Goal: Task Accomplishment & Management: Manage account settings

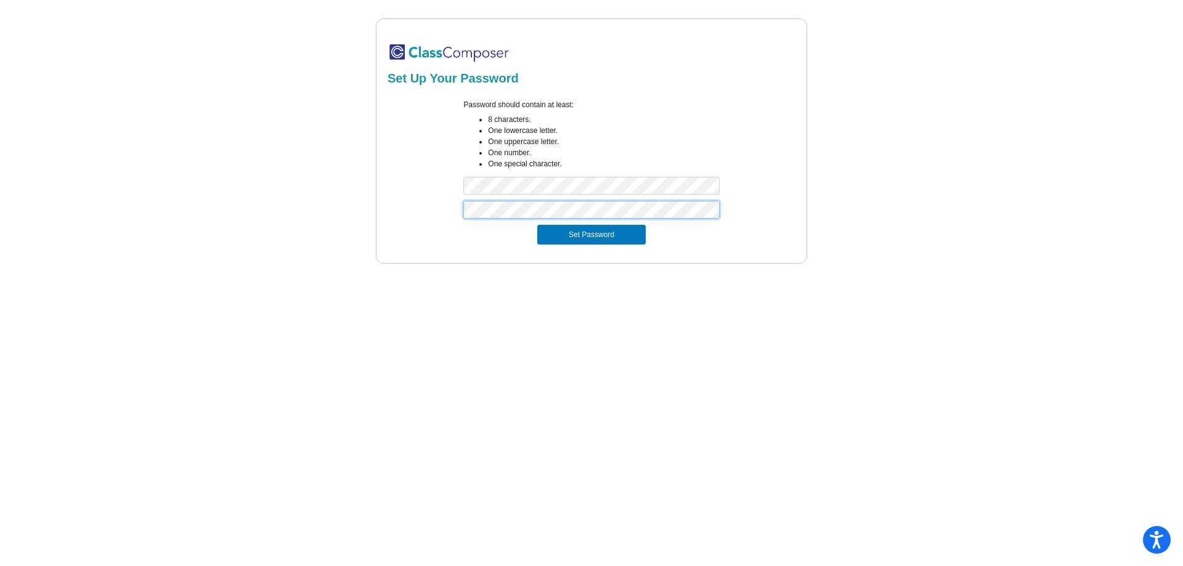
click at [537, 225] on button "Set Password" at bounding box center [591, 235] width 108 height 20
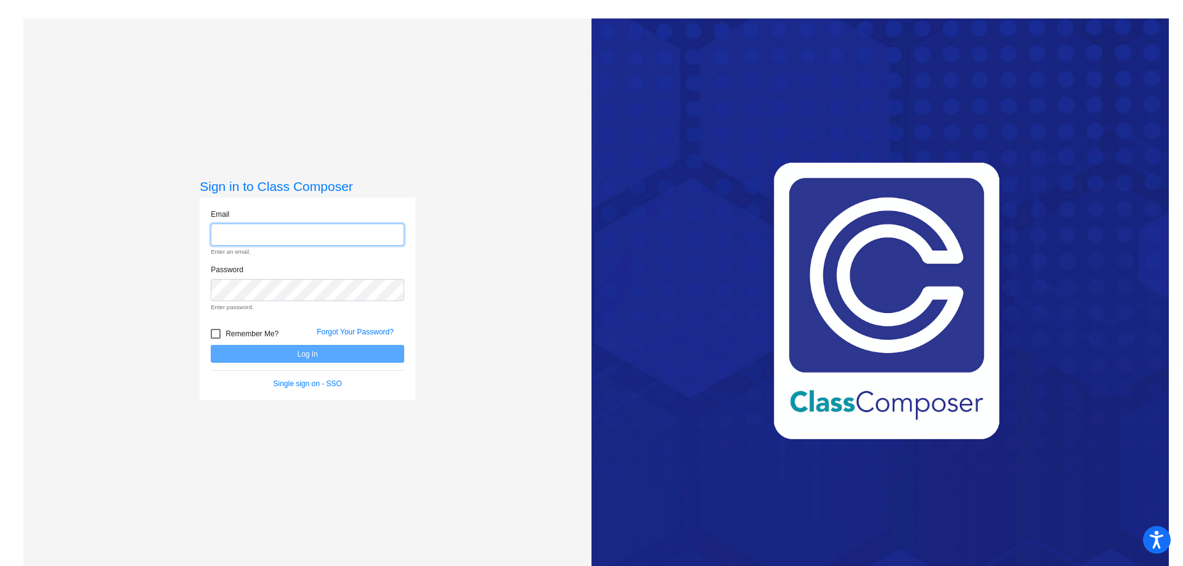
click at [349, 240] on input "email" at bounding box center [307, 235] width 193 height 23
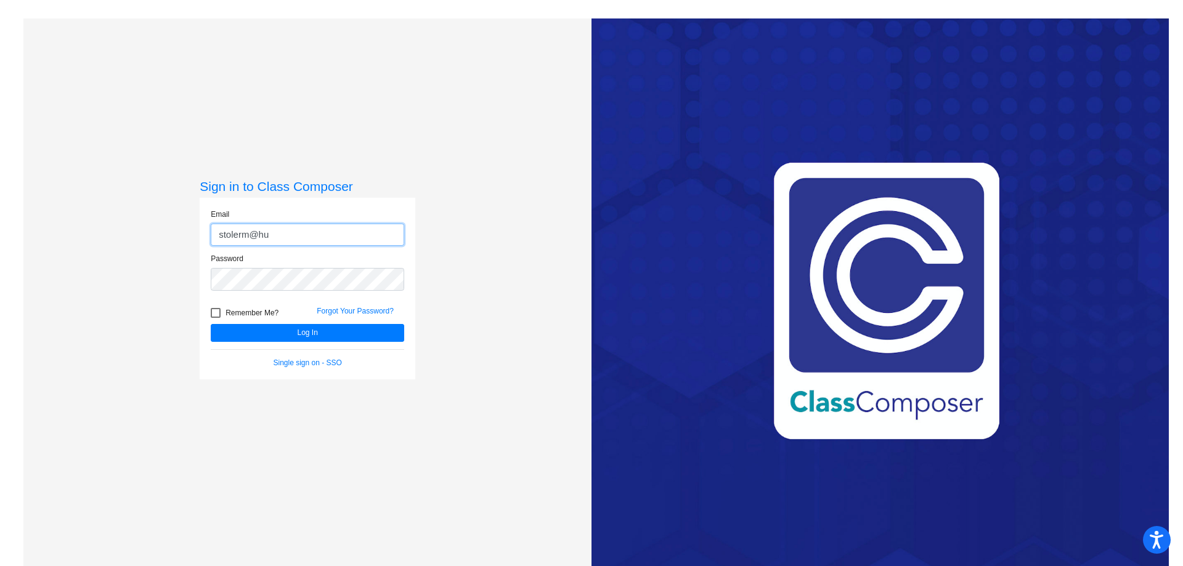
type input "[EMAIL_ADDRESS][PERSON_NAME][DOMAIN_NAME]"
drag, startPoint x: 213, startPoint y: 309, endPoint x: 244, endPoint y: 335, distance: 40.7
click at [213, 310] on div at bounding box center [216, 313] width 10 height 10
click at [215, 318] on input "Remember Me?" at bounding box center [215, 318] width 1 height 1
checkbox input "true"
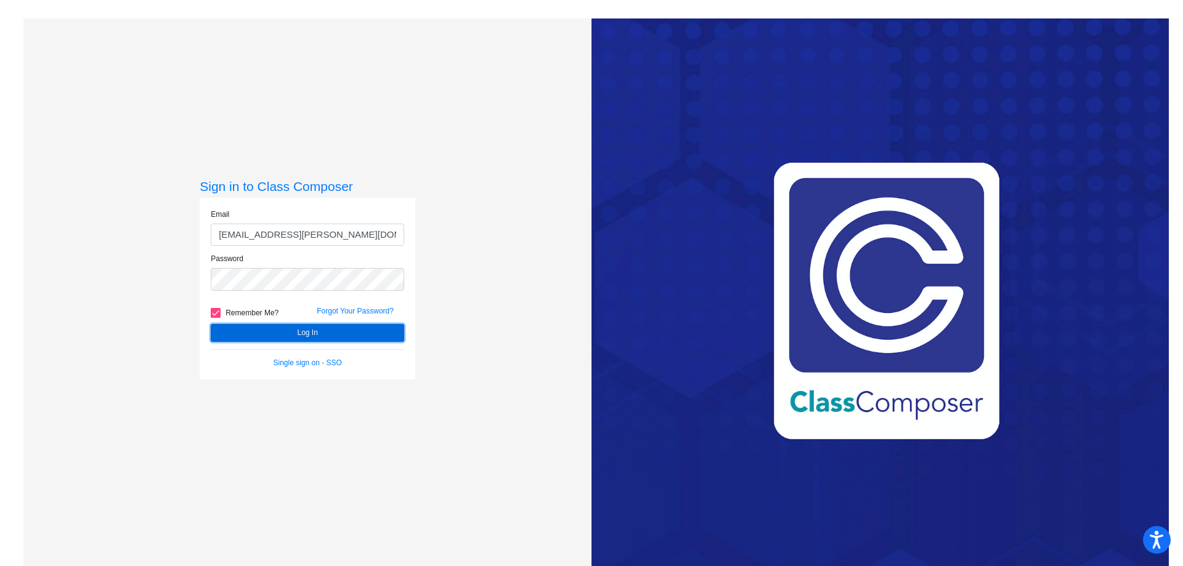
click at [249, 337] on button "Log In" at bounding box center [307, 333] width 193 height 18
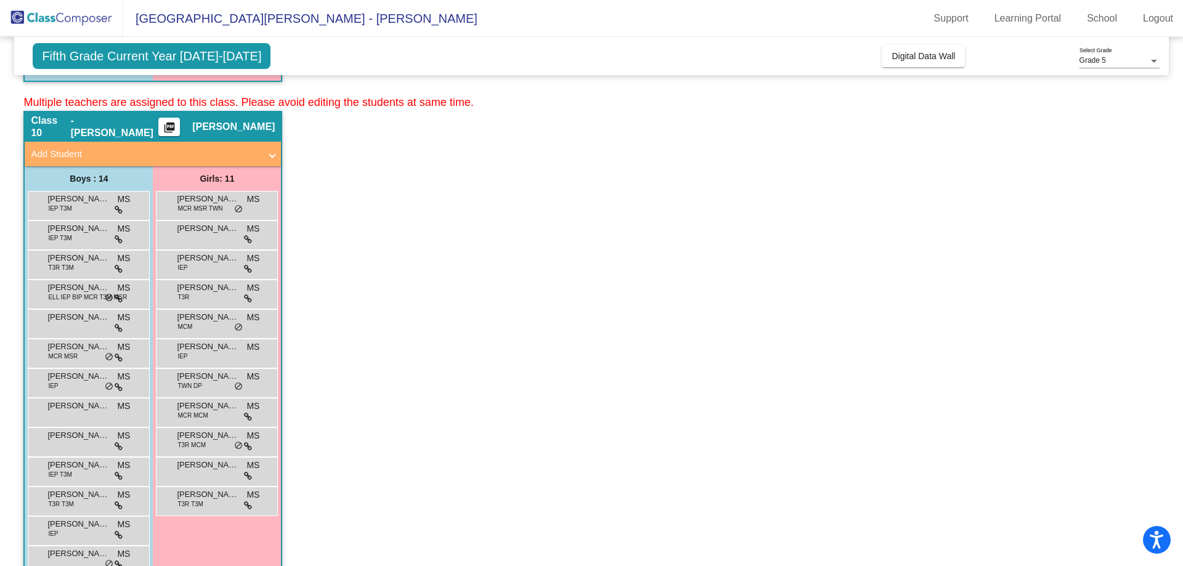
scroll to position [555, 0]
click at [177, 121] on mat-icon "picture_as_pdf" at bounding box center [169, 128] width 15 height 17
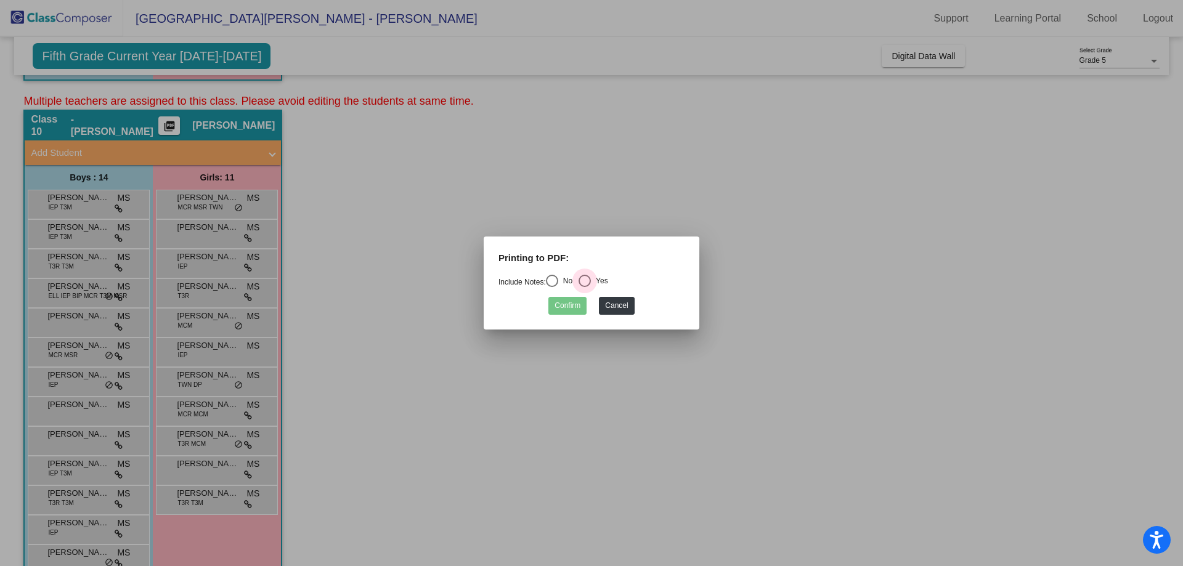
click at [583, 280] on div "Select an option" at bounding box center [585, 281] width 12 height 12
click at [584, 287] on input "Yes" at bounding box center [584, 287] width 1 height 1
radio input "true"
click at [567, 296] on div "Confirm Cancel" at bounding box center [591, 303] width 186 height 24
click at [567, 302] on button "Confirm" at bounding box center [567, 306] width 38 height 18
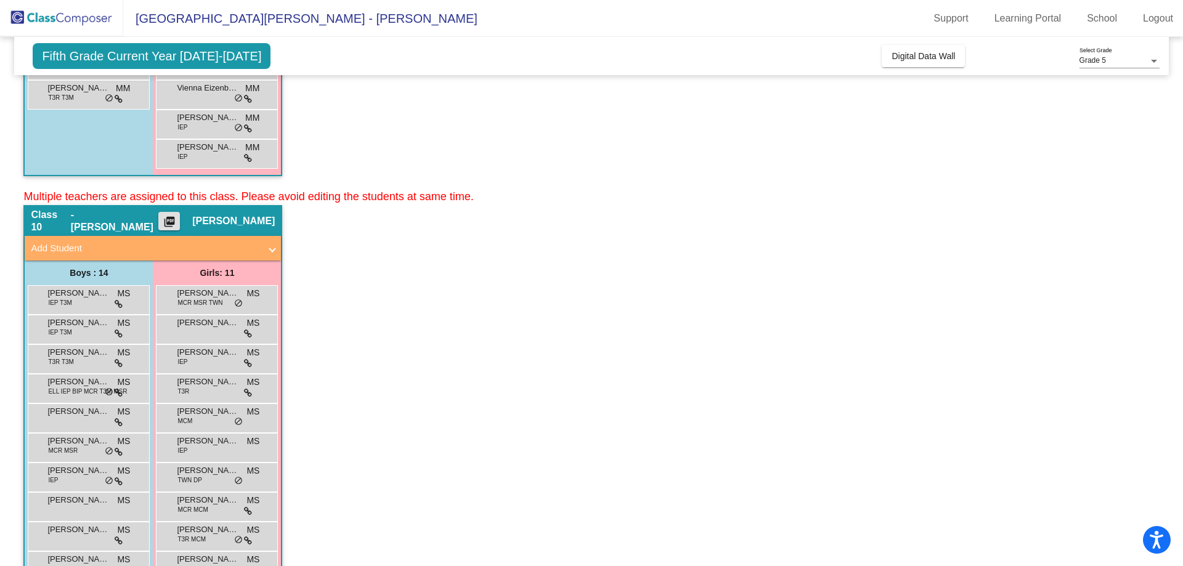
scroll to position [304, 0]
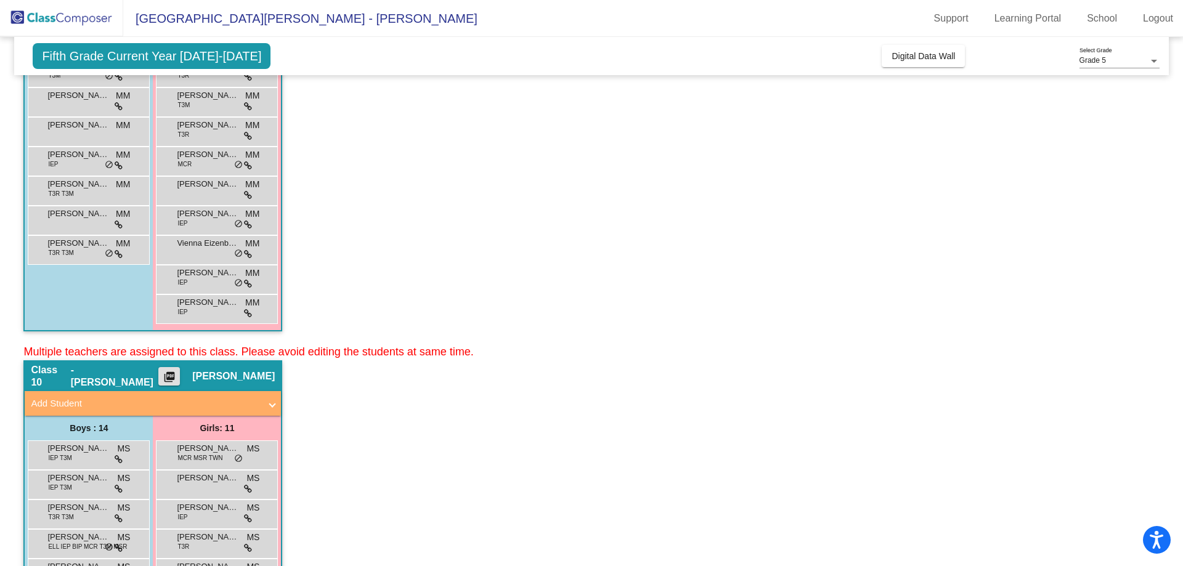
click at [177, 378] on mat-icon "picture_as_pdf" at bounding box center [169, 379] width 15 height 17
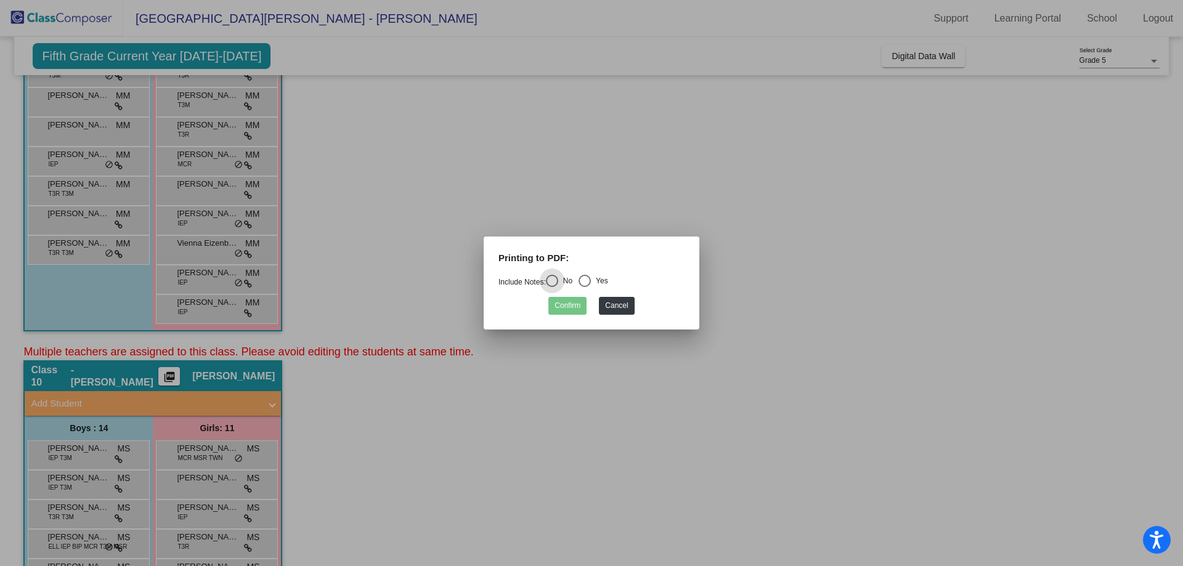
click at [588, 275] on div "Select an option" at bounding box center [585, 281] width 12 height 12
click at [585, 287] on input "Yes" at bounding box center [584, 287] width 1 height 1
radio input "true"
click at [568, 309] on button "Confirm" at bounding box center [567, 306] width 38 height 18
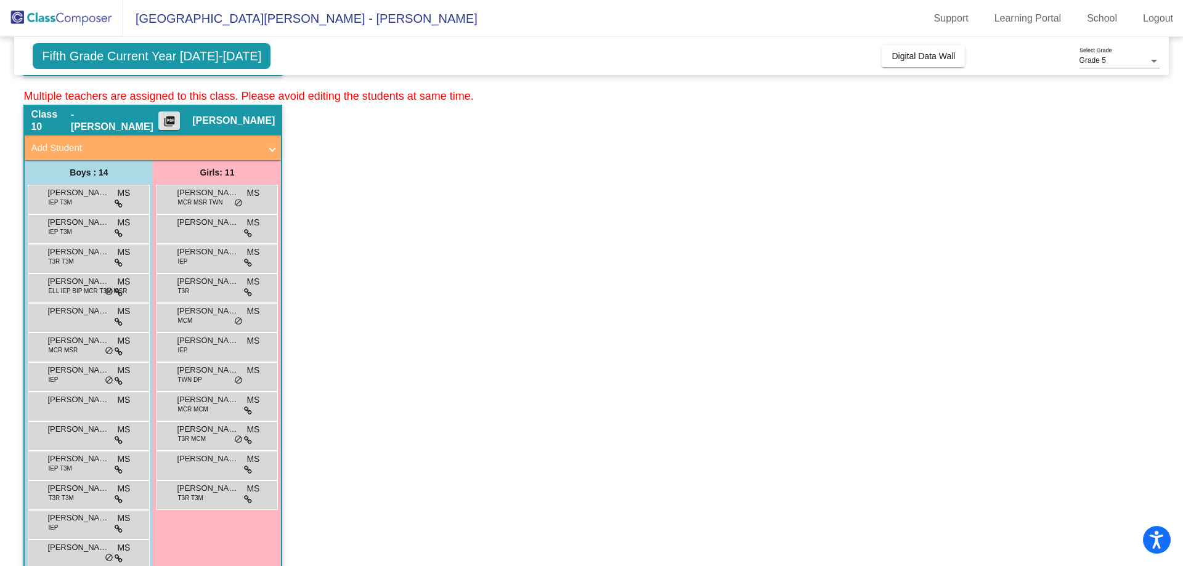
scroll to position [612, 0]
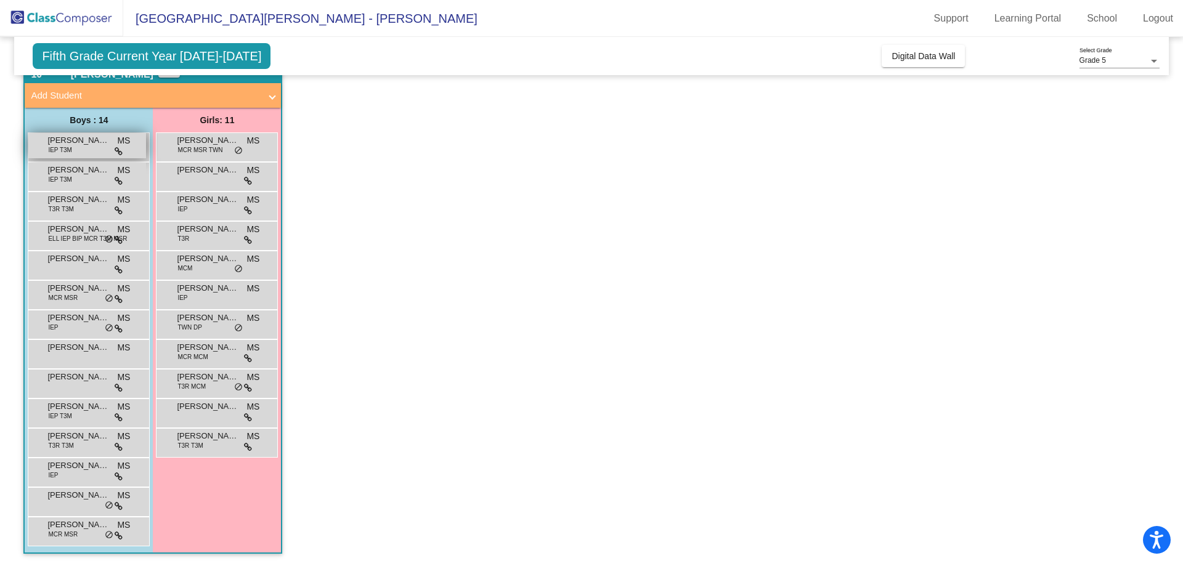
click at [70, 139] on span "[PERSON_NAME]" at bounding box center [78, 140] width 62 height 12
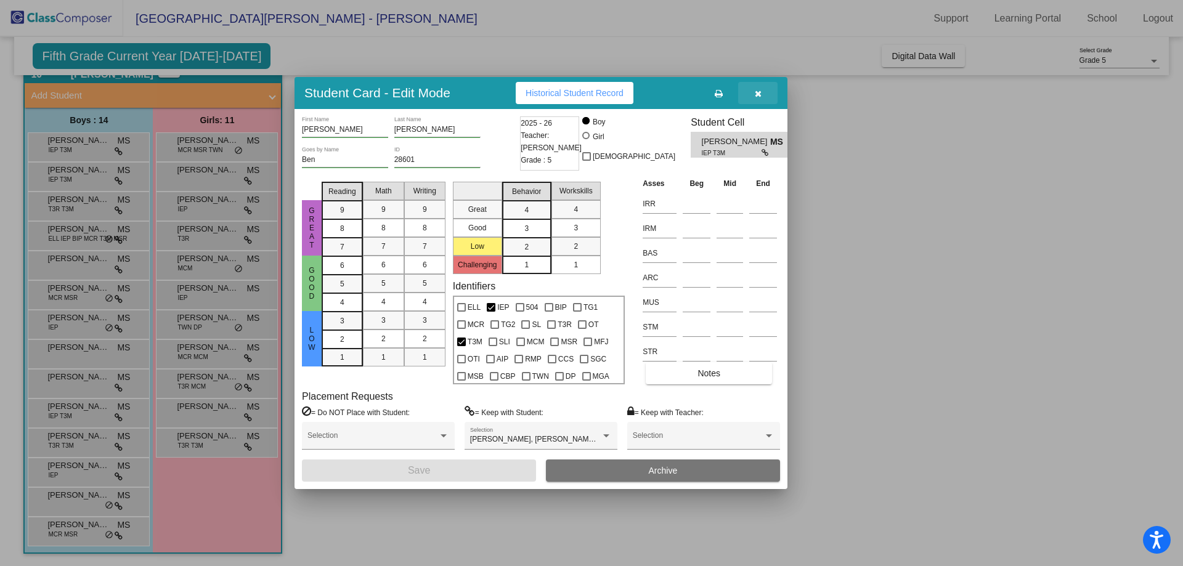
click at [767, 99] on button "button" at bounding box center [757, 93] width 39 height 22
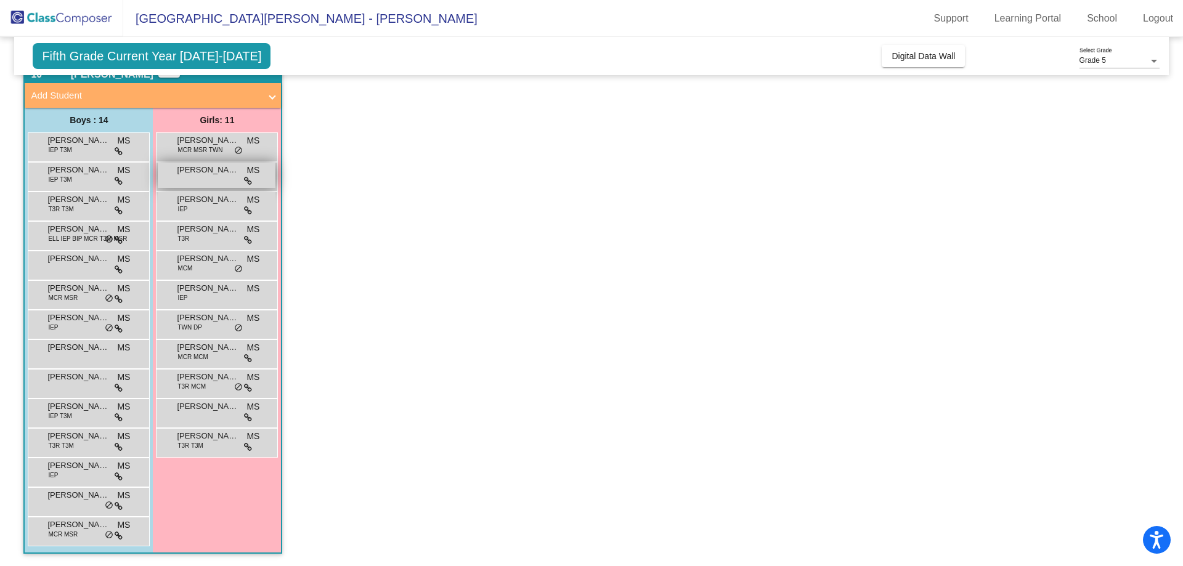
click at [191, 178] on div "[PERSON_NAME] MS lock do_not_disturb_alt" at bounding box center [217, 175] width 118 height 25
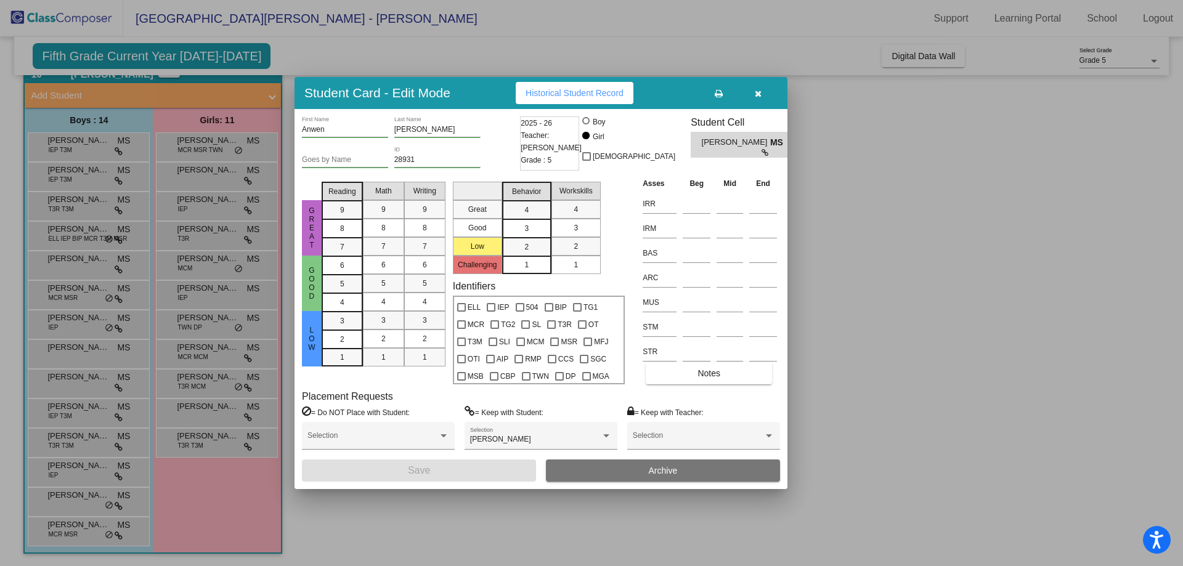
click at [768, 89] on button "button" at bounding box center [757, 93] width 39 height 22
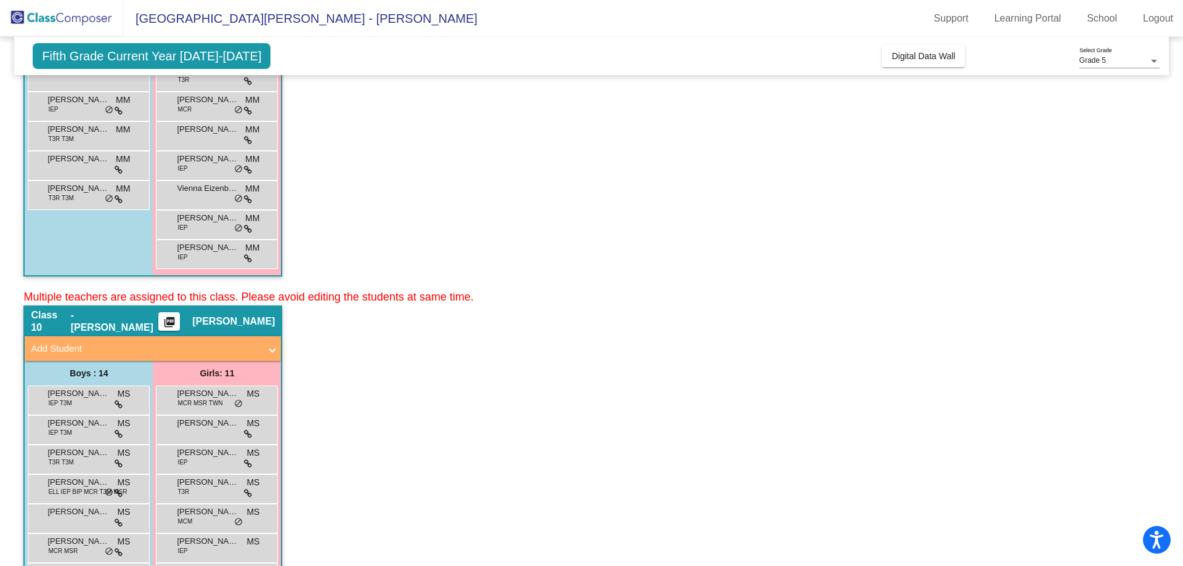
scroll to position [242, 0]
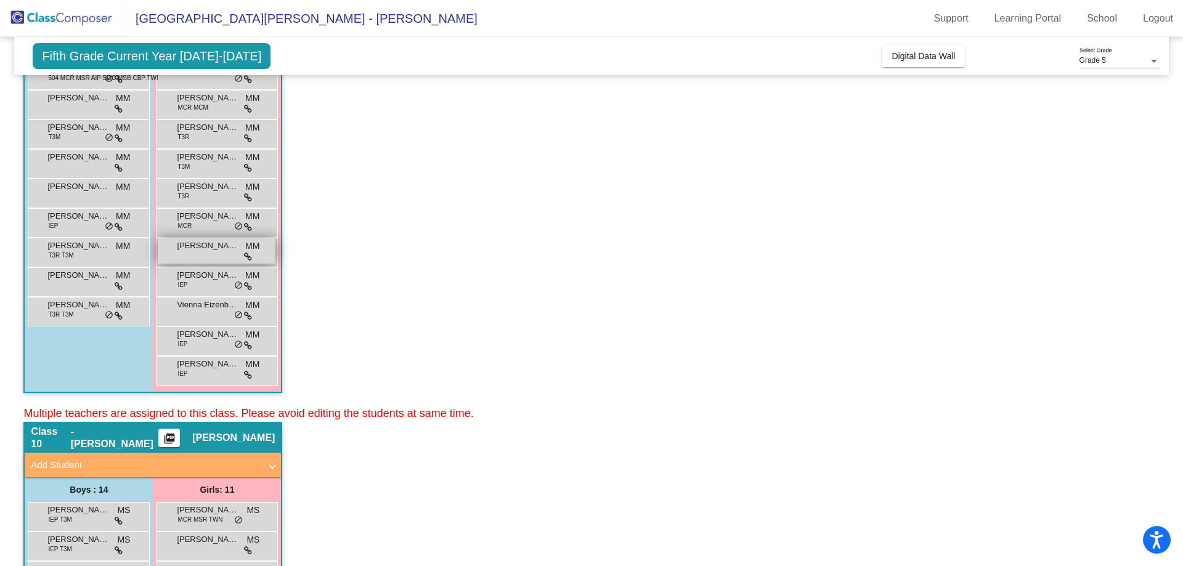
click at [219, 242] on span "[PERSON_NAME]" at bounding box center [208, 246] width 62 height 12
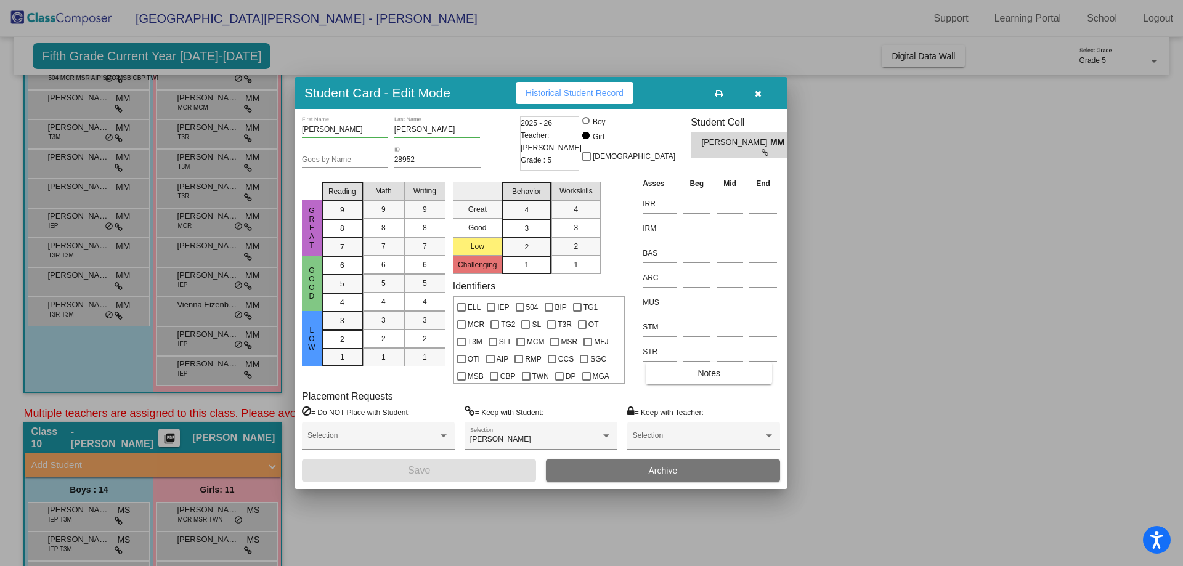
click at [755, 92] on icon "button" at bounding box center [758, 93] width 7 height 9
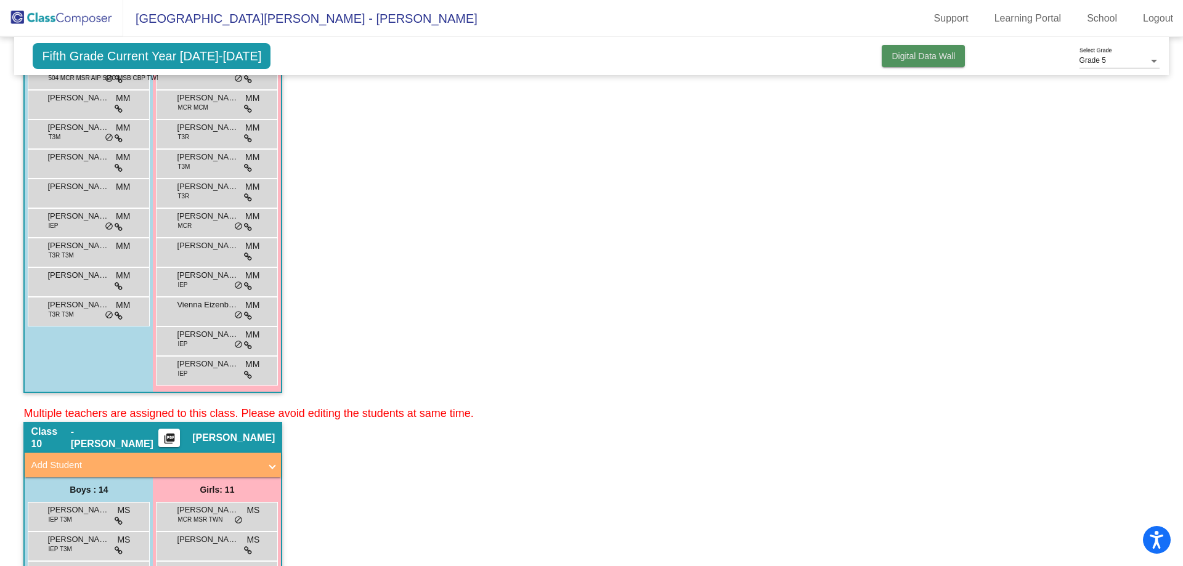
click at [910, 64] on button "Digital Data Wall" at bounding box center [923, 56] width 83 height 22
